Goal: Transaction & Acquisition: Purchase product/service

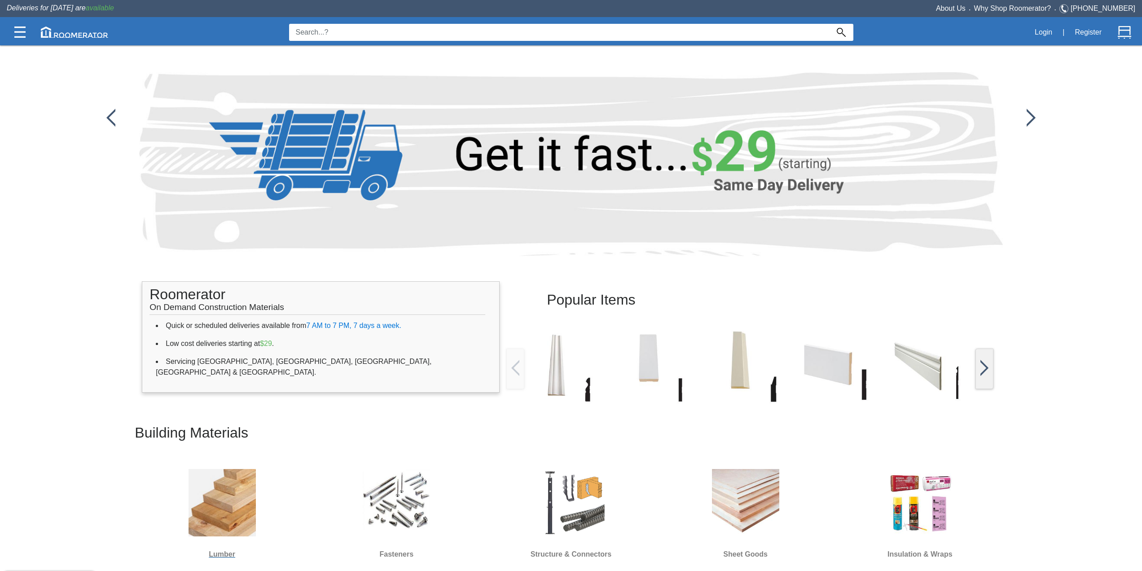
click at [182, 519] on div at bounding box center [222, 502] width 112 height 81
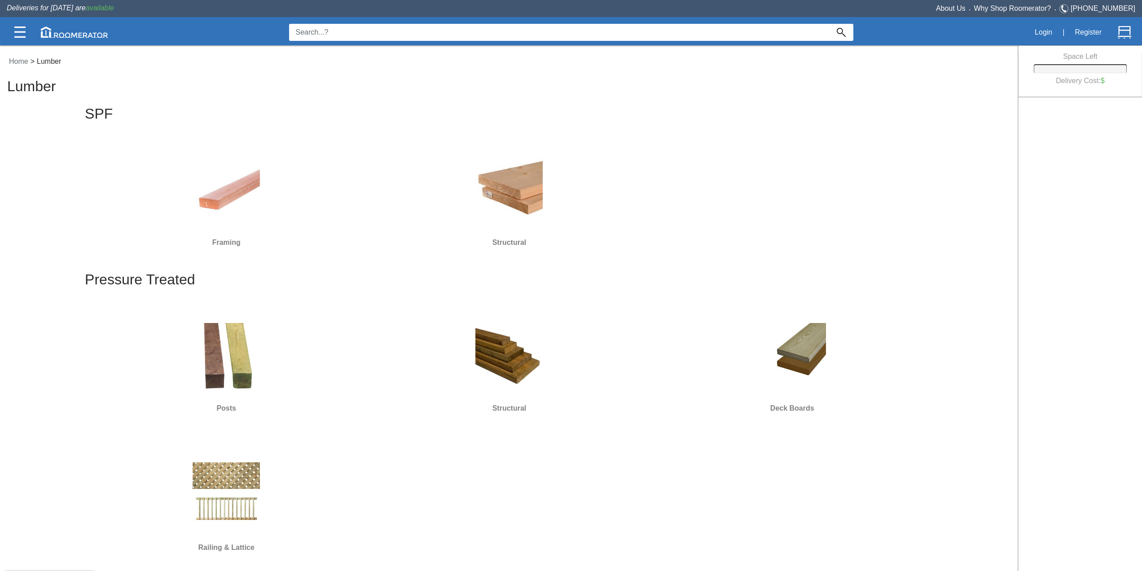
click at [267, 333] on div at bounding box center [226, 356] width 276 height 81
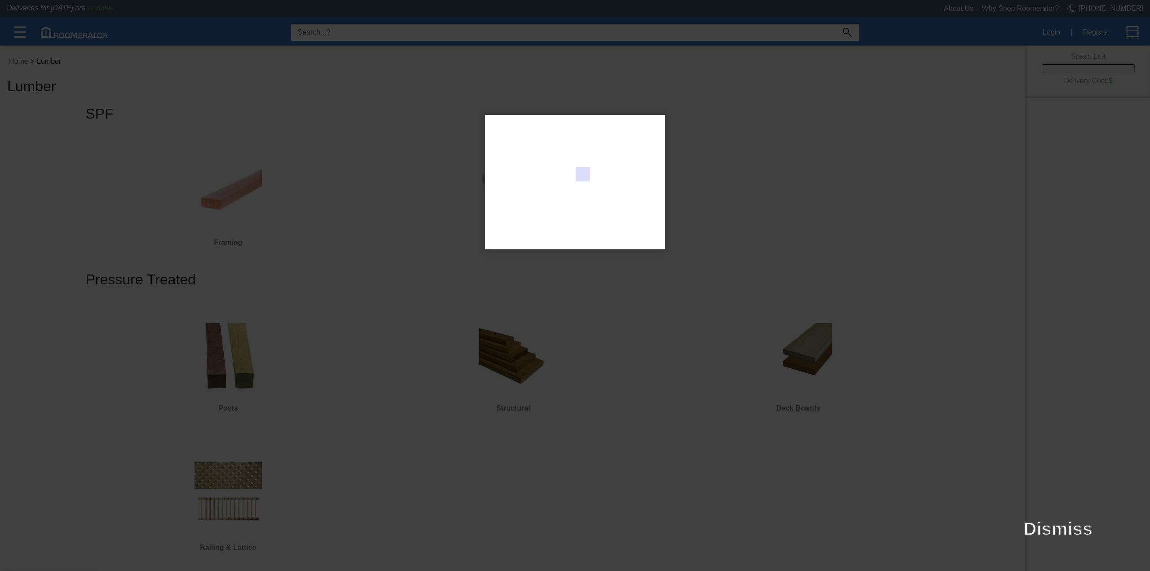
type input "L5E"
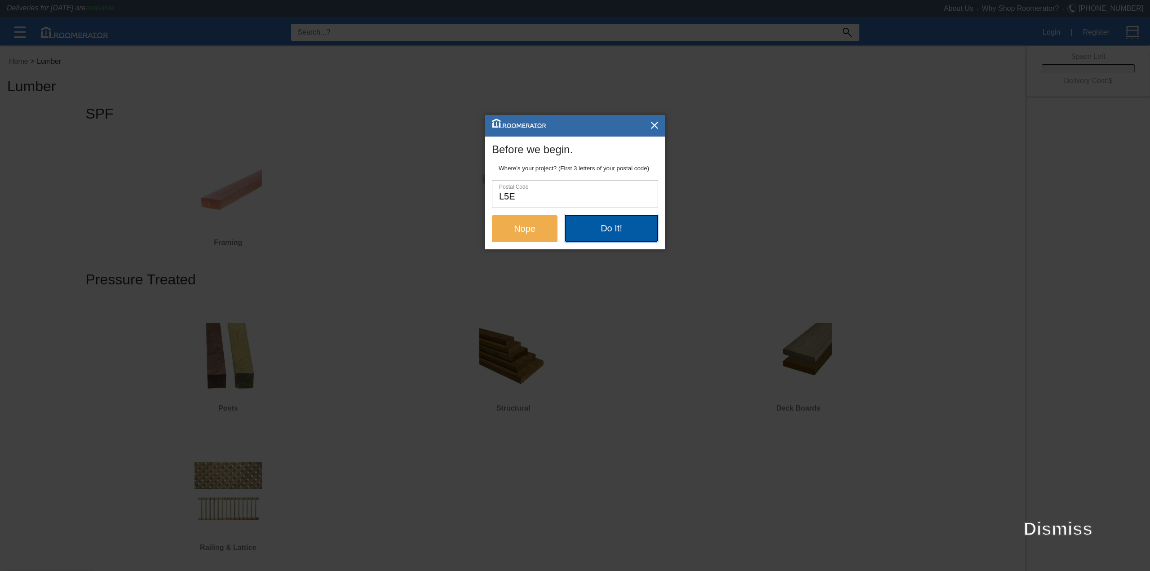
click at [605, 223] on button "Do It!" at bounding box center [610, 228] width 93 height 27
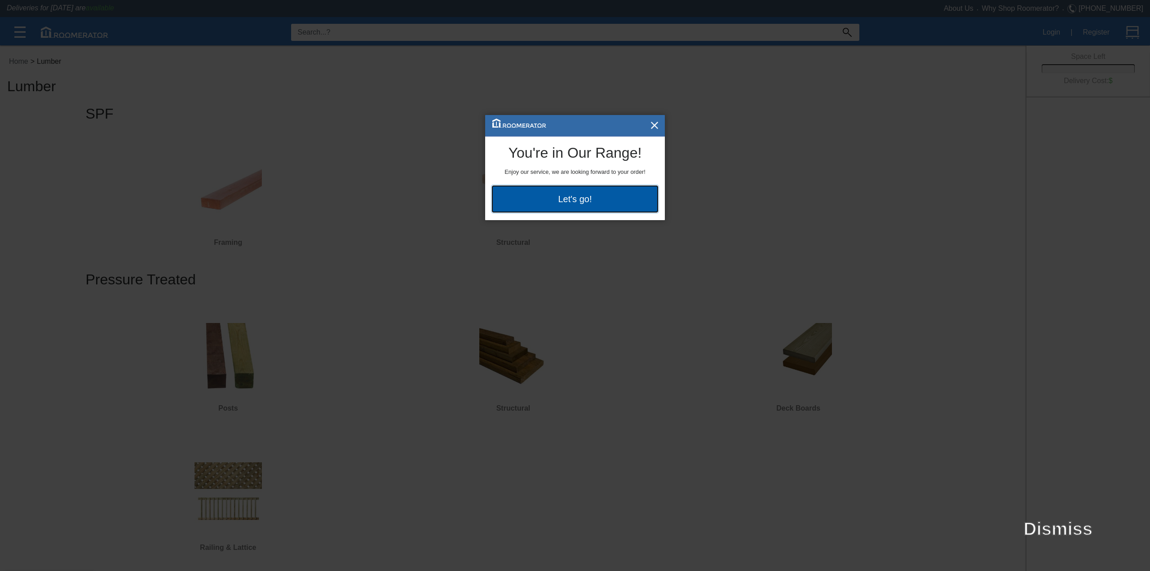
click at [581, 196] on button "Let's go!" at bounding box center [575, 198] width 166 height 27
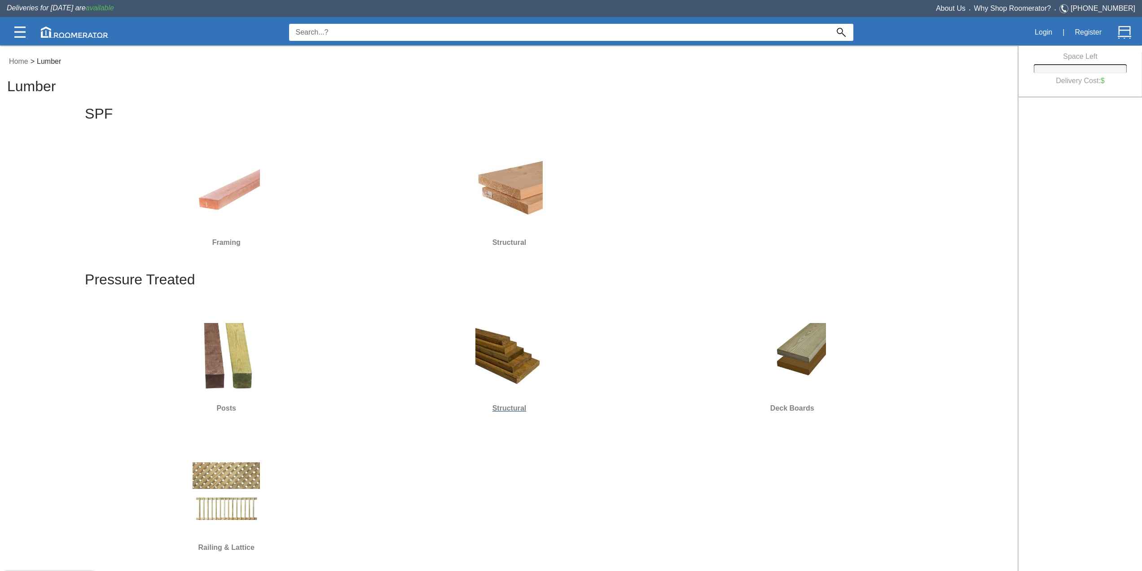
click at [507, 381] on img at bounding box center [509, 356] width 67 height 67
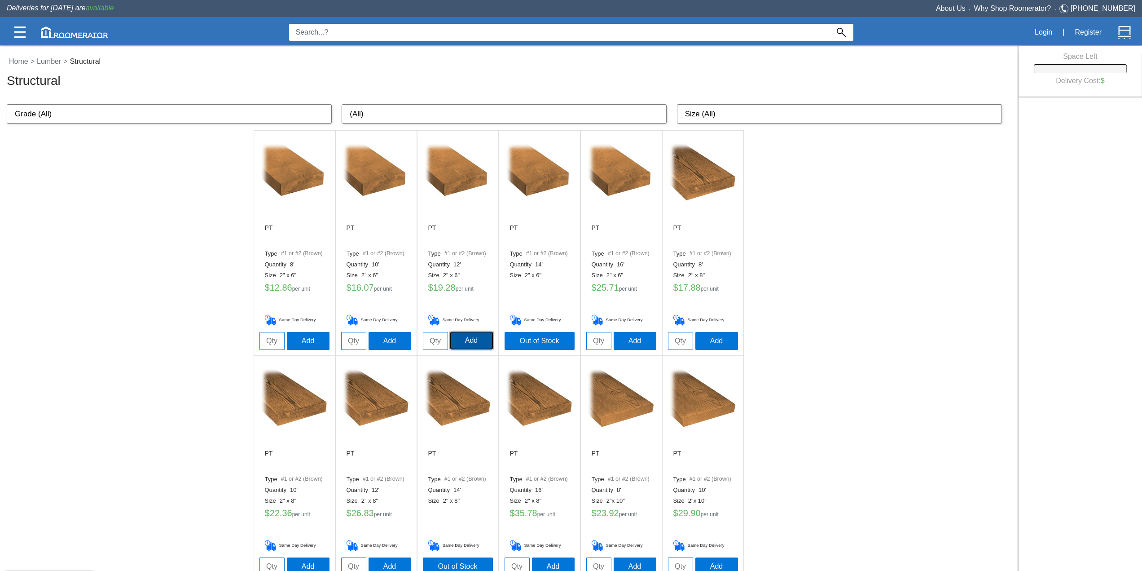
click at [467, 335] on button "Add" at bounding box center [471, 340] width 43 height 18
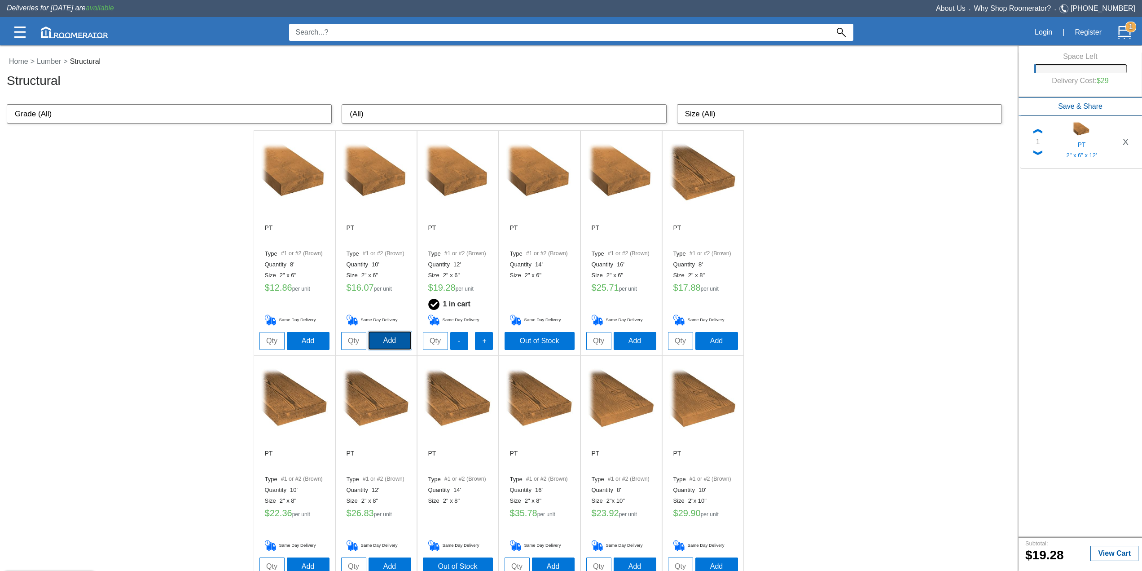
click at [394, 338] on button "Add" at bounding box center [390, 340] width 43 height 18
click at [635, 342] on button "Add" at bounding box center [635, 340] width 43 height 18
click at [1128, 28] on strong "3" at bounding box center [1131, 27] width 11 height 11
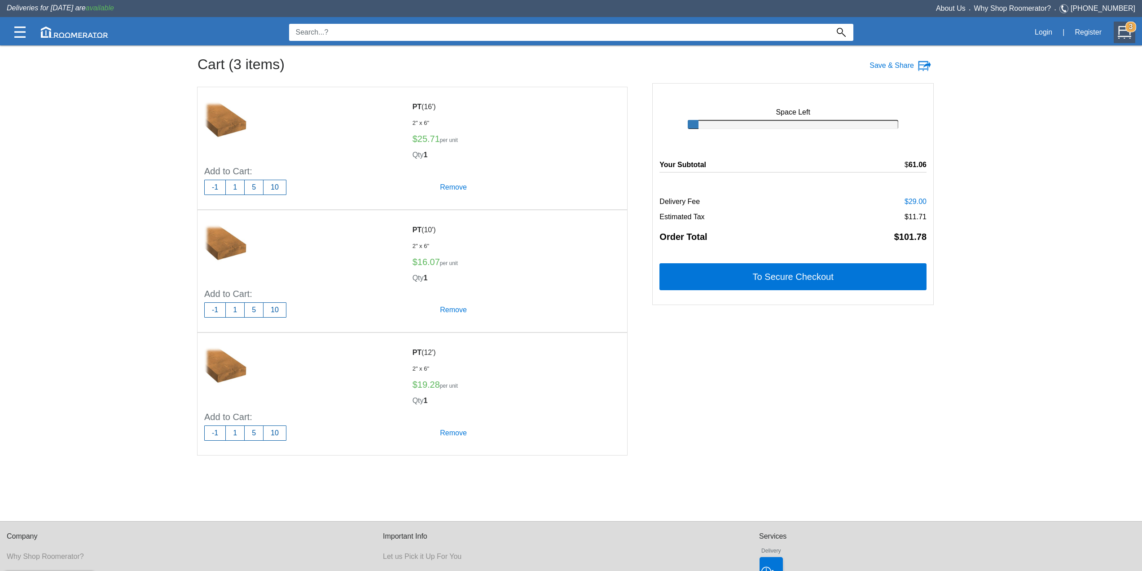
click at [89, 202] on div "Cart (3 items) Save & Share Space Left Subtotal $61.06 Delivery Fee $29.00 Esti…" at bounding box center [571, 260] width 1142 height 521
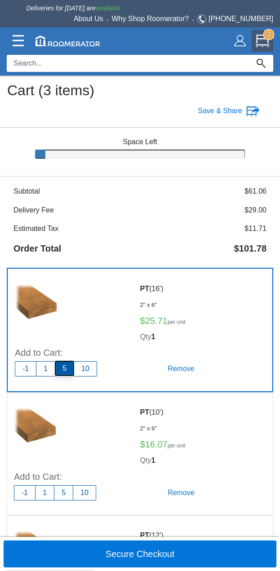
click at [62, 367] on button "5" at bounding box center [64, 368] width 19 height 15
click at [64, 369] on button "5" at bounding box center [64, 368] width 19 height 15
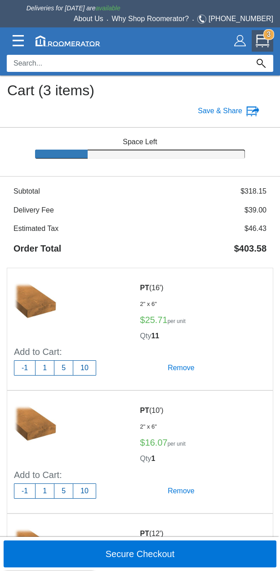
click at [40, 229] on h6 "Estimated Tax $46.43" at bounding box center [139, 228] width 253 height 15
drag, startPoint x: 62, startPoint y: 227, endPoint x: 70, endPoint y: 248, distance: 22.6
click at [61, 227] on h6 "Estimated Tax $46.43" at bounding box center [139, 228] width 253 height 15
